Goal: Information Seeking & Learning: Learn about a topic

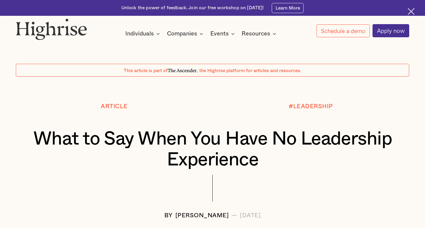
scroll to position [269, 0]
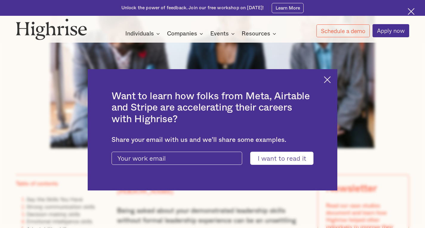
click at [331, 78] on img at bounding box center [327, 79] width 7 height 7
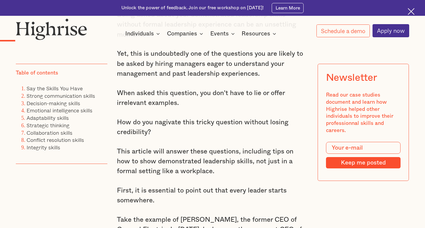
scroll to position [465, 0]
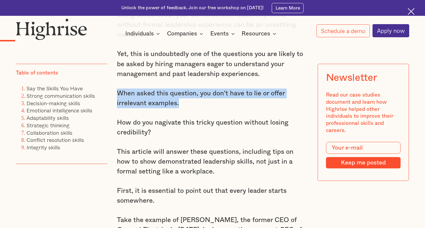
drag, startPoint x: 186, startPoint y: 108, endPoint x: 117, endPoint y: 97, distance: 70.0
click at [117, 97] on p "When asked this question, you don't have to lie or offer irrelevant examples." at bounding box center [212, 99] width 191 height 20
drag, startPoint x: 117, startPoint y: 97, endPoint x: 181, endPoint y: 107, distance: 65.4
click at [181, 107] on p "When asked this question, you don't have to lie or offer irrelevant examples." at bounding box center [212, 99] width 191 height 20
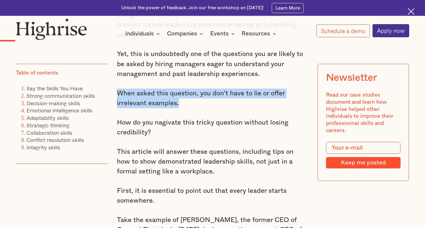
click at [181, 107] on p "When asked this question, you don't have to lie or offer irrelevant examples." at bounding box center [212, 99] width 191 height 20
drag, startPoint x: 181, startPoint y: 107, endPoint x: 121, endPoint y: 97, distance: 61.6
click at [121, 97] on p "When asked this question, you don't have to lie or offer irrelevant examples." at bounding box center [212, 99] width 191 height 20
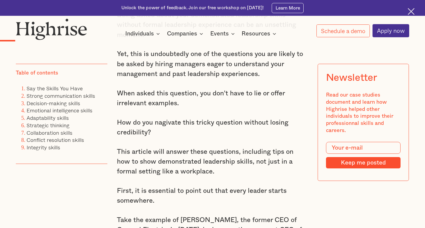
click at [120, 98] on p "When asked this question, you don't have to lie or offer irrelevant examples." at bounding box center [212, 99] width 191 height 20
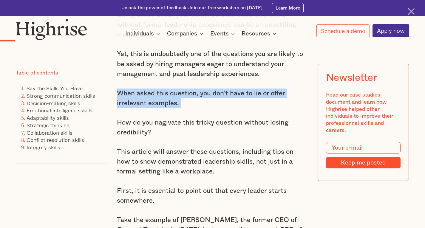
click at [120, 98] on p "When asked this question, you don't have to lie or offer irrelevant examples." at bounding box center [212, 99] width 191 height 20
drag, startPoint x: 190, startPoint y: 107, endPoint x: 119, endPoint y: 97, distance: 71.7
click at [119, 97] on p "When asked this question, you don't have to lie or offer irrelevant examples." at bounding box center [212, 99] width 191 height 20
click at [120, 99] on p "When asked this question, you don't have to lie or offer irrelevant examples." at bounding box center [212, 99] width 191 height 20
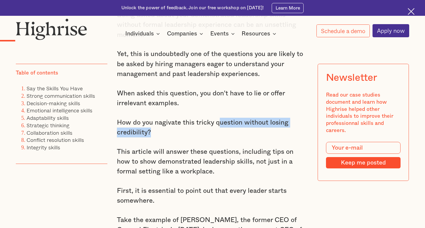
drag, startPoint x: 180, startPoint y: 141, endPoint x: 217, endPoint y: 114, distance: 45.5
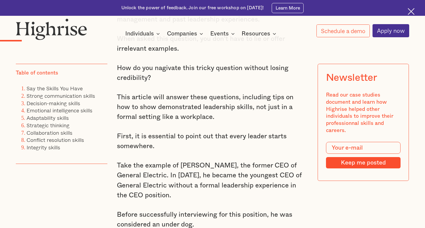
scroll to position [529, 0]
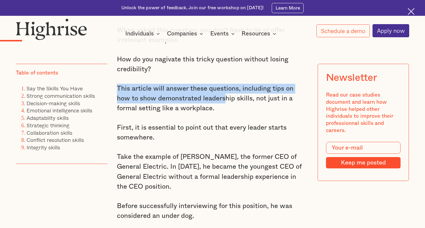
drag, startPoint x: 229, startPoint y: 78, endPoint x: 212, endPoint y: 107, distance: 34.4
click at [212, 107] on p "This article will answer these questions, including tips on how to show demonst…" at bounding box center [212, 99] width 191 height 30
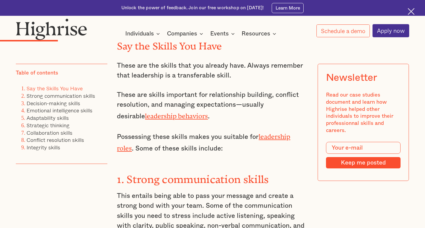
scroll to position [871, 0]
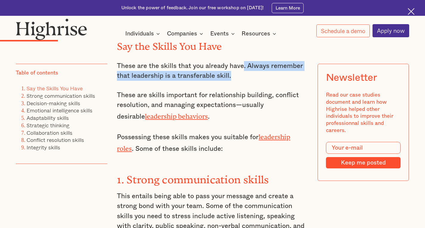
drag, startPoint x: 239, startPoint y: 87, endPoint x: 241, endPoint y: 59, distance: 27.8
click at [241, 59] on div "“You don’t have to hold a position in order to be a leader. ” ~ [PERSON_NAME] B…" at bounding box center [212, 128] width 191 height 1111
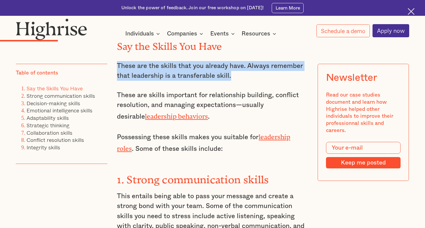
drag, startPoint x: 234, startPoint y: 51, endPoint x: 235, endPoint y: 84, distance: 32.8
click at [235, 84] on div "“You don’t have to hold a position in order to be a leader. ” ~ [PERSON_NAME] B…" at bounding box center [212, 128] width 191 height 1111
click at [235, 81] on p "These are the skills that you already have. Always remember that leadership is …" at bounding box center [212, 71] width 191 height 20
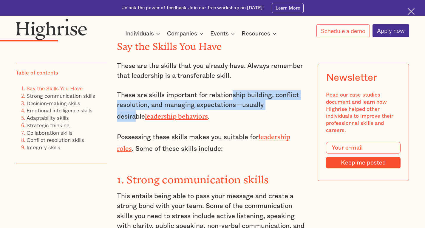
drag, startPoint x: 230, startPoint y: 92, endPoint x: 284, endPoint y: 114, distance: 57.7
click at [284, 114] on div "“You don’t have to hold a position in order to be a leader. ” ~ [PERSON_NAME] B…" at bounding box center [212, 128] width 191 height 1111
click at [284, 114] on p "These are skills important for relationship building, conflict resolution, and …" at bounding box center [212, 105] width 191 height 31
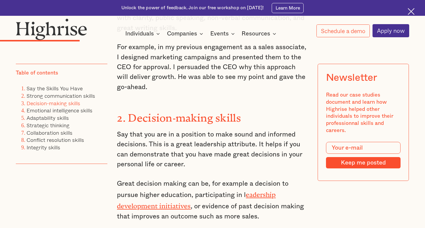
scroll to position [1080, 0]
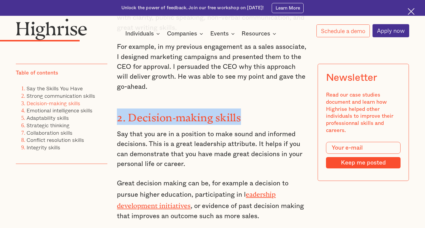
drag, startPoint x: 118, startPoint y: 108, endPoint x: 263, endPoint y: 112, distance: 145.1
click at [263, 112] on h3 "2. Decision-making skills" at bounding box center [212, 117] width 191 height 16
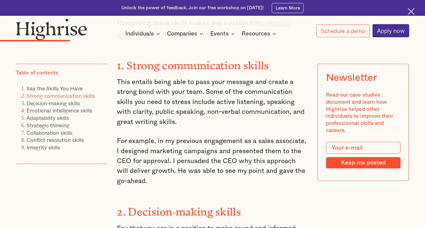
scroll to position [985, 0]
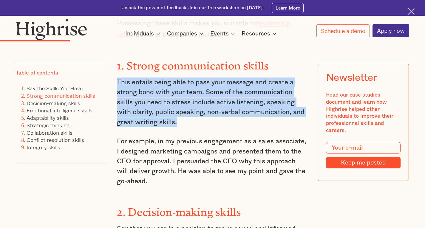
drag, startPoint x: 185, startPoint y: 124, endPoint x: 118, endPoint y: 81, distance: 80.1
click at [118, 81] on p "This entails being able to pass your message and create a strong bond with your…" at bounding box center [212, 103] width 191 height 50
drag, startPoint x: 118, startPoint y: 84, endPoint x: 203, endPoint y: 126, distance: 94.9
click at [203, 126] on p "This entails being able to pass your message and create a strong bond with your…" at bounding box center [212, 103] width 191 height 50
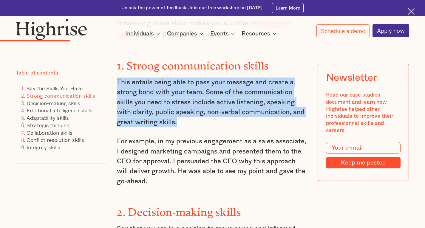
click at [203, 126] on p "This entails being able to pass your message and create a strong bond with your…" at bounding box center [212, 103] width 191 height 50
drag, startPoint x: 203, startPoint y: 126, endPoint x: 116, endPoint y: 83, distance: 97.0
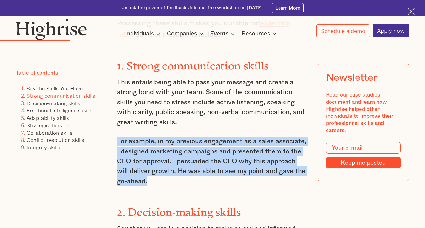
drag, startPoint x: 116, startPoint y: 136, endPoint x: 247, endPoint y: 184, distance: 139.0
click at [247, 184] on div "“You don’t have to hold a position in order to be a leader. ” ~ [PERSON_NAME] B…" at bounding box center [212, 14] width 191 height 1111
click at [247, 184] on p "For example, in my previous engagement as a sales associate, I designed marketi…" at bounding box center [212, 162] width 191 height 50
drag, startPoint x: 247, startPoint y: 184, endPoint x: 118, endPoint y: 138, distance: 136.5
click at [118, 138] on p "For example, in my previous engagement as a sales associate, I designed marketi…" at bounding box center [212, 162] width 191 height 50
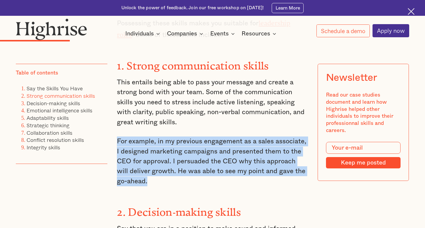
click at [118, 138] on p "For example, in my previous engagement as a sales associate, I designed marketi…" at bounding box center [212, 162] width 191 height 50
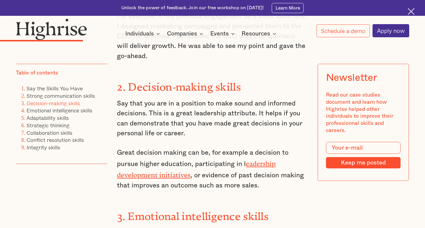
scroll to position [1111, 0]
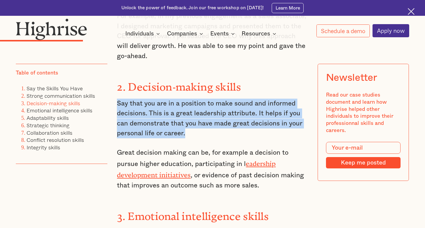
drag, startPoint x: 214, startPoint y: 135, endPoint x: 261, endPoint y: 88, distance: 66.9
click at [261, 88] on h3 "2. Decision-making skills" at bounding box center [212, 86] width 191 height 16
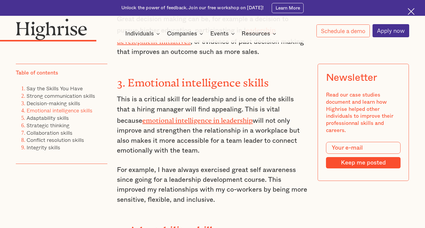
scroll to position [1245, 0]
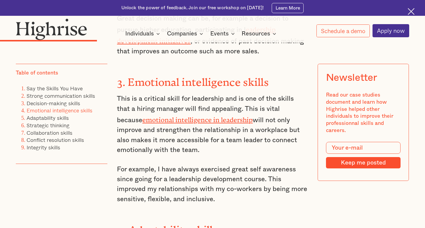
drag, startPoint x: 220, startPoint y: 197, endPoint x: 217, endPoint y: 148, distance: 49.0
click at [217, 148] on p "This is a critical skill for leadership and is one of the skills that a hiring …" at bounding box center [212, 124] width 191 height 61
drag, startPoint x: 217, startPoint y: 148, endPoint x: 231, endPoint y: 198, distance: 51.8
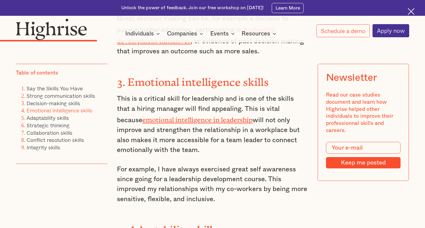
click at [231, 198] on p "For example, I have always exercised great self awareness since going for a lea…" at bounding box center [212, 185] width 191 height 40
drag, startPoint x: 231, startPoint y: 198, endPoint x: 218, endPoint y: 145, distance: 54.6
click at [218, 145] on p "This is a critical skill for leadership and is one of the skills that a hiring …" at bounding box center [212, 124] width 191 height 61
drag, startPoint x: 218, startPoint y: 145, endPoint x: 222, endPoint y: 195, distance: 50.3
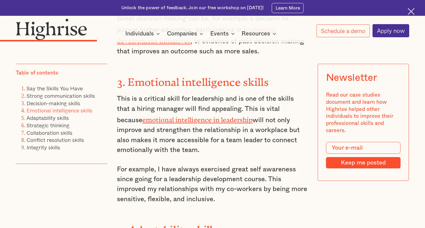
click at [222, 195] on p "For example, I have always exercised great self awareness since going for a lea…" at bounding box center [212, 185] width 191 height 40
drag, startPoint x: 227, startPoint y: 198, endPoint x: 210, endPoint y: 147, distance: 54.0
click at [210, 147] on p "This is a critical skill for leadership and is one of the skills that a hiring …" at bounding box center [212, 124] width 191 height 61
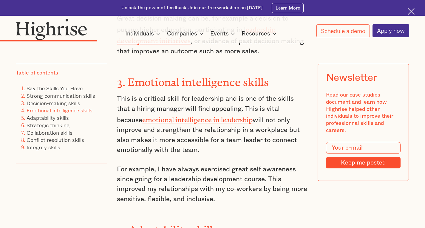
drag, startPoint x: 210, startPoint y: 147, endPoint x: 227, endPoint y: 194, distance: 49.8
click at [227, 194] on p "For example, I have always exercised great self awareness since going for a lea…" at bounding box center [212, 185] width 191 height 40
drag, startPoint x: 227, startPoint y: 194, endPoint x: 150, endPoint y: 146, distance: 90.3
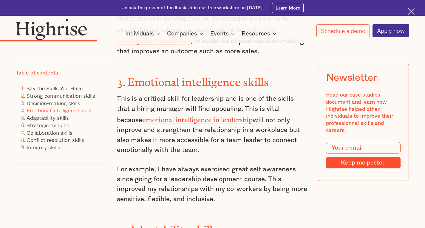
click at [150, 146] on p "This is a critical skill for leadership and is one of the skills that a hiring …" at bounding box center [212, 124] width 191 height 61
drag, startPoint x: 150, startPoint y: 146, endPoint x: 227, endPoint y: 192, distance: 89.6
click at [227, 192] on p "For example, I have always exercised great self awareness since going for a lea…" at bounding box center [212, 185] width 191 height 40
drag, startPoint x: 227, startPoint y: 192, endPoint x: 167, endPoint y: 149, distance: 73.2
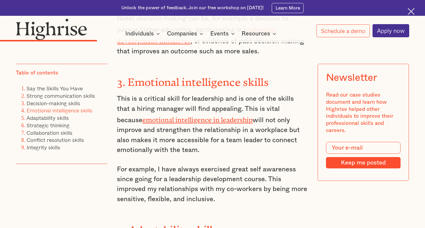
click at [167, 149] on p "This is a critical skill for leadership and is one of the skills that a hiring …" at bounding box center [212, 124] width 191 height 61
drag, startPoint x: 167, startPoint y: 149, endPoint x: 226, endPoint y: 194, distance: 73.6
click at [226, 194] on p "For example, I have always exercised great self awareness since going for a lea…" at bounding box center [212, 185] width 191 height 40
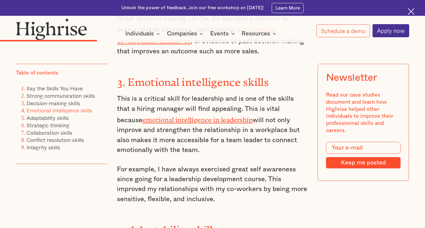
drag, startPoint x: 226, startPoint y: 194, endPoint x: 167, endPoint y: 150, distance: 73.5
click at [167, 150] on p "This is a critical skill for leadership and is one of the skills that a hiring …" at bounding box center [212, 124] width 191 height 61
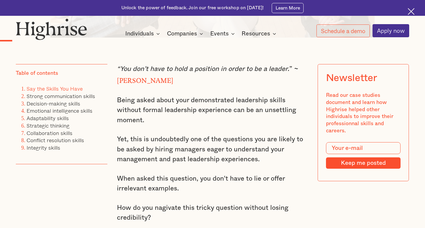
scroll to position [451, 0]
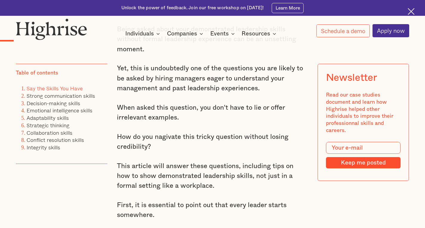
click at [411, 9] on img at bounding box center [411, 11] width 7 height 7
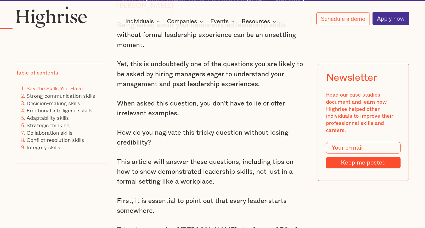
scroll to position [435, 0]
